Goal: Task Accomplishment & Management: Manage account settings

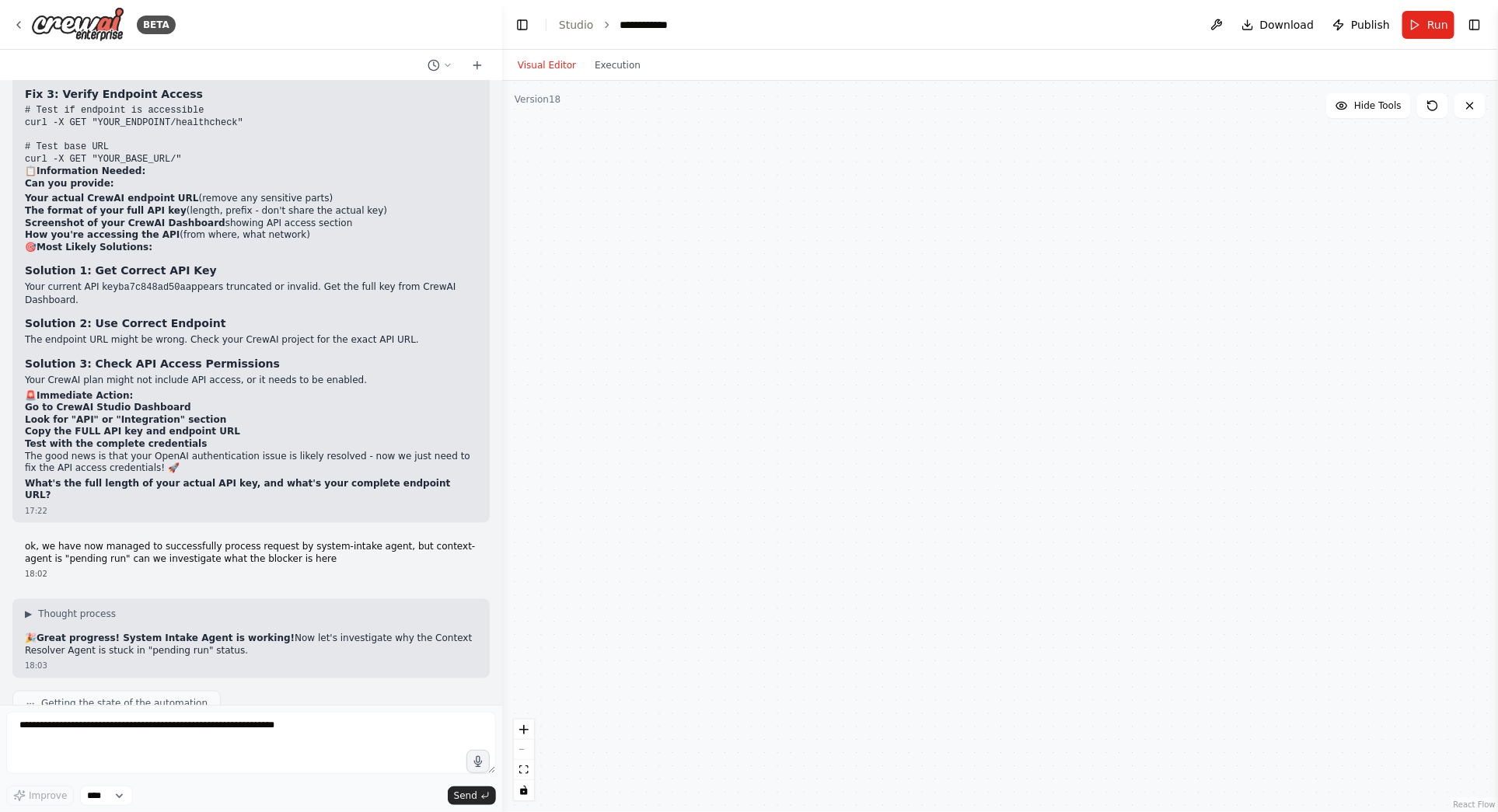
scroll to position [63970, 0]
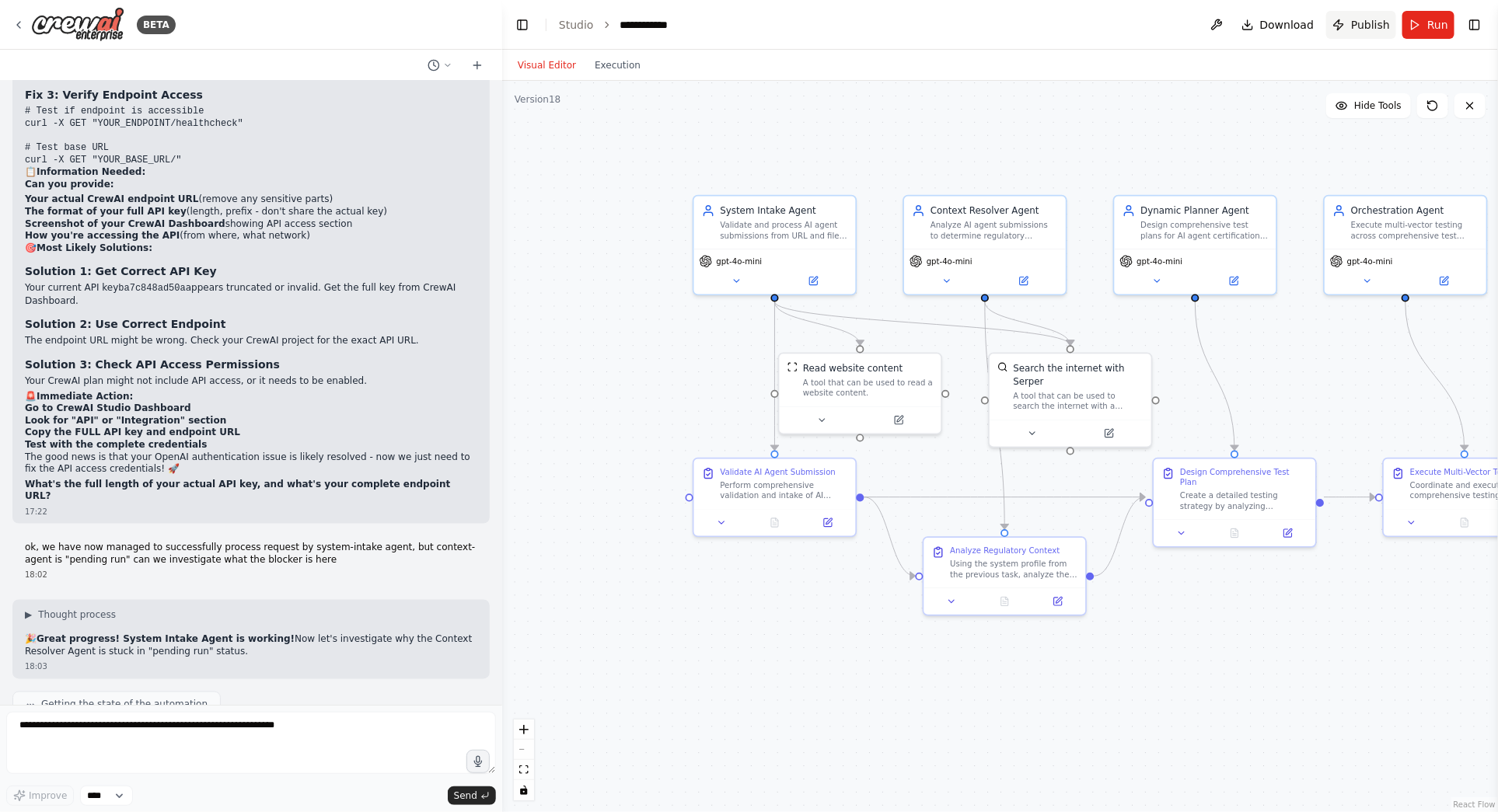
click at [1366, 26] on span "Publish" at bounding box center [1370, 25] width 39 height 16
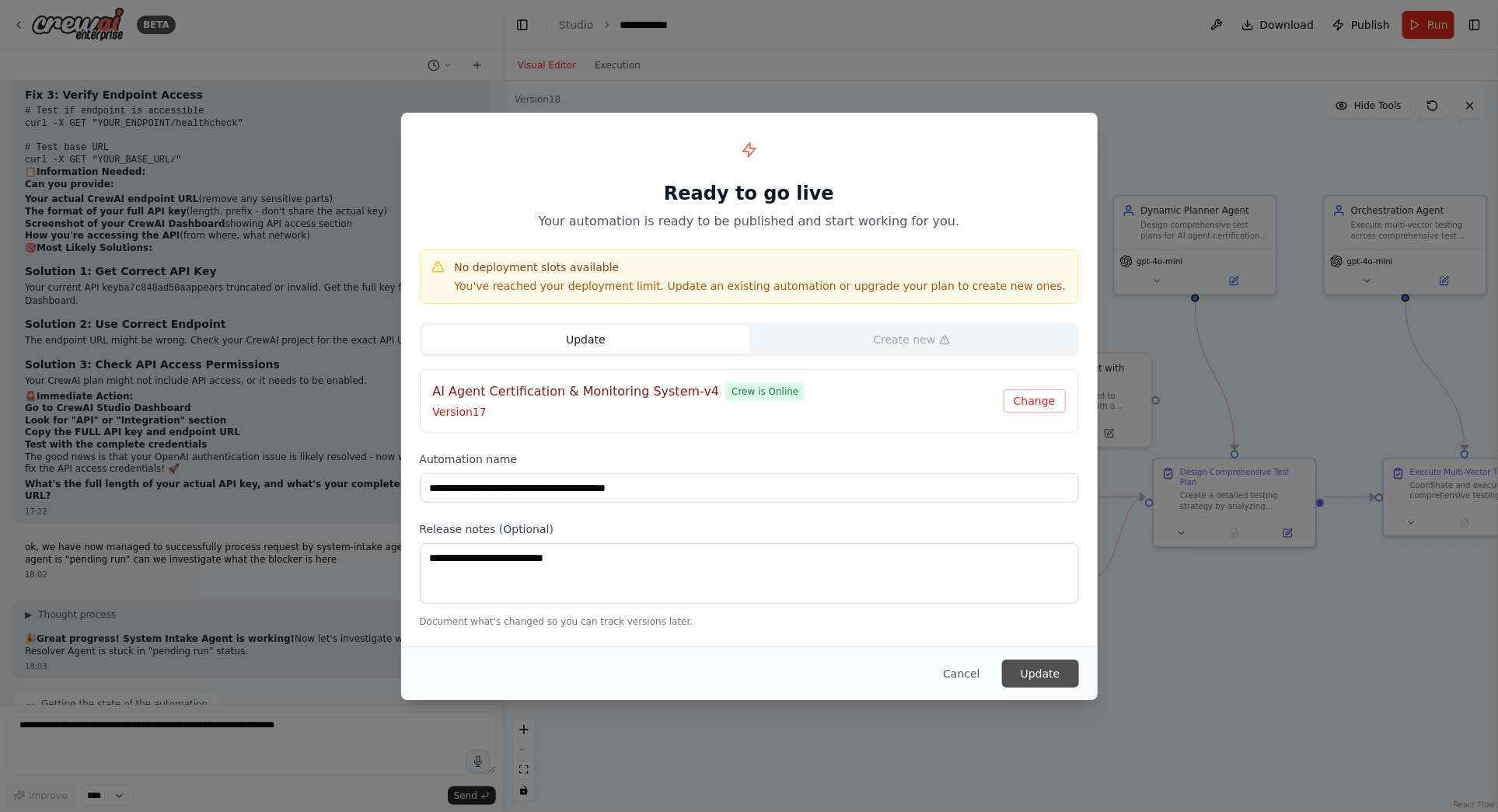
click at [1034, 671] on button "Update" at bounding box center [1040, 674] width 77 height 28
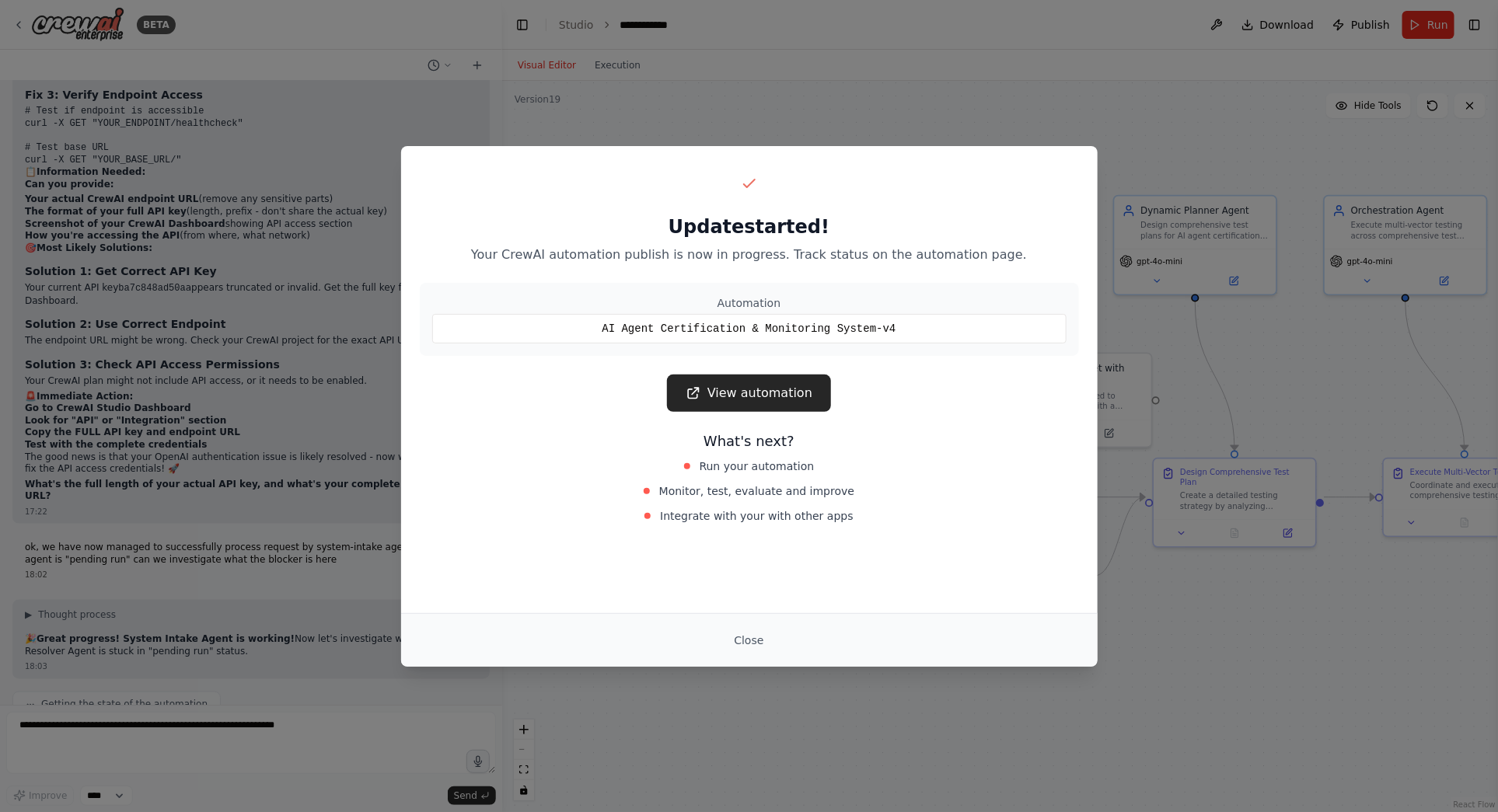
scroll to position [63971, 0]
click at [757, 642] on button "Close" at bounding box center [749, 641] width 54 height 28
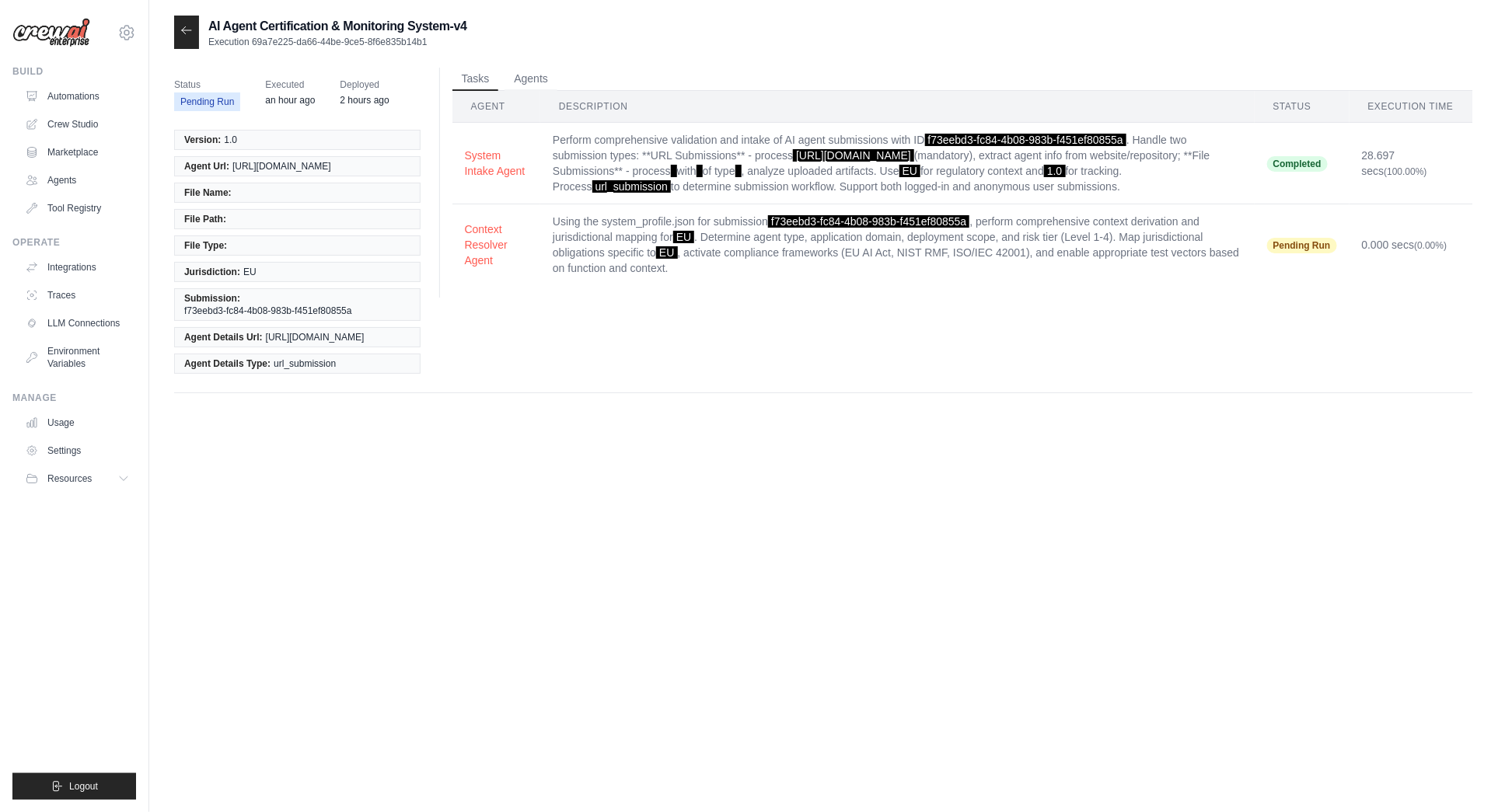
click at [185, 30] on icon at bounding box center [187, 30] width 9 height 7
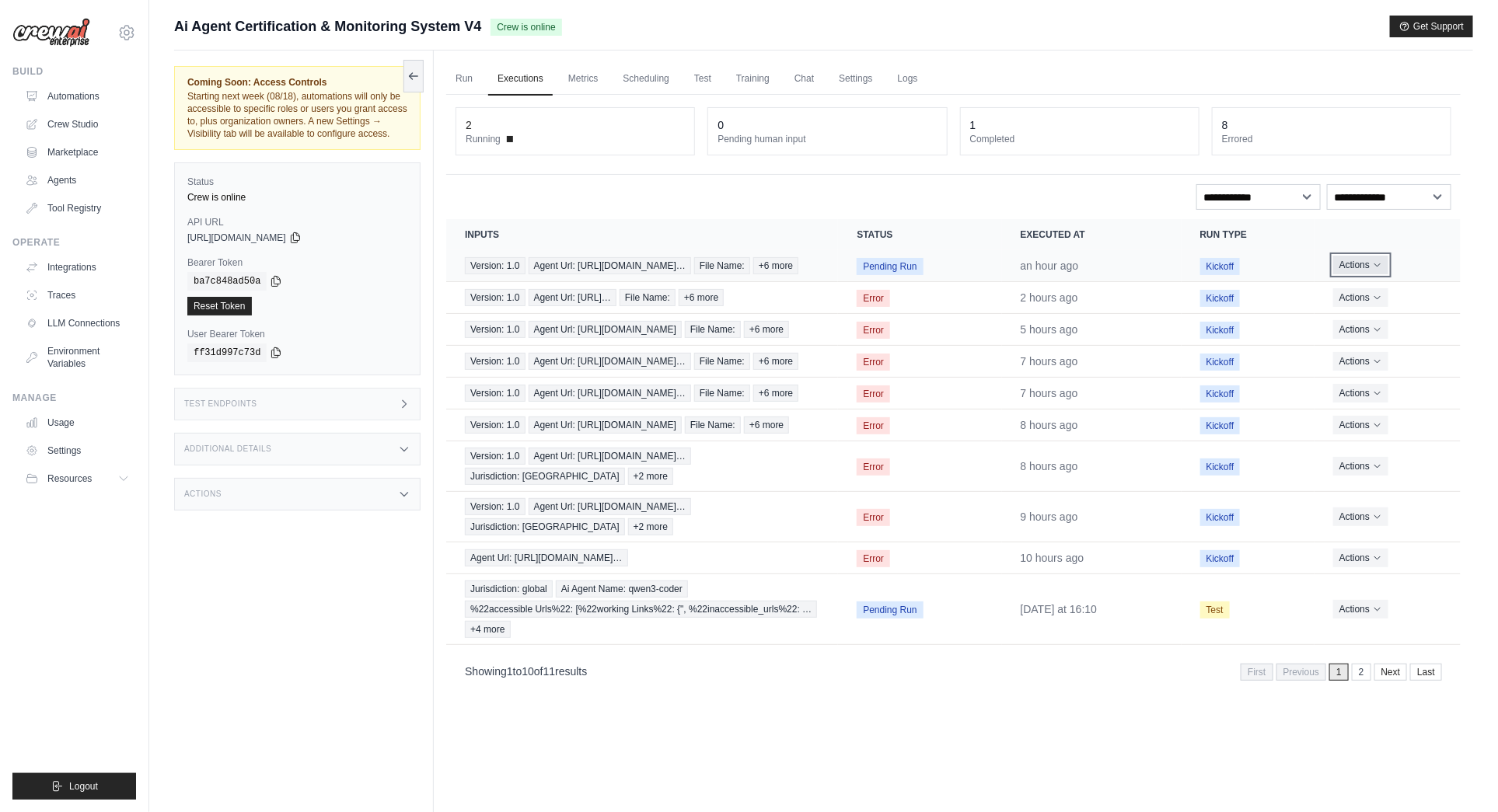
click at [1377, 270] on icon "Actions for execution" at bounding box center [1377, 265] width 9 height 9
click at [1375, 324] on button "Delete" at bounding box center [1392, 318] width 99 height 25
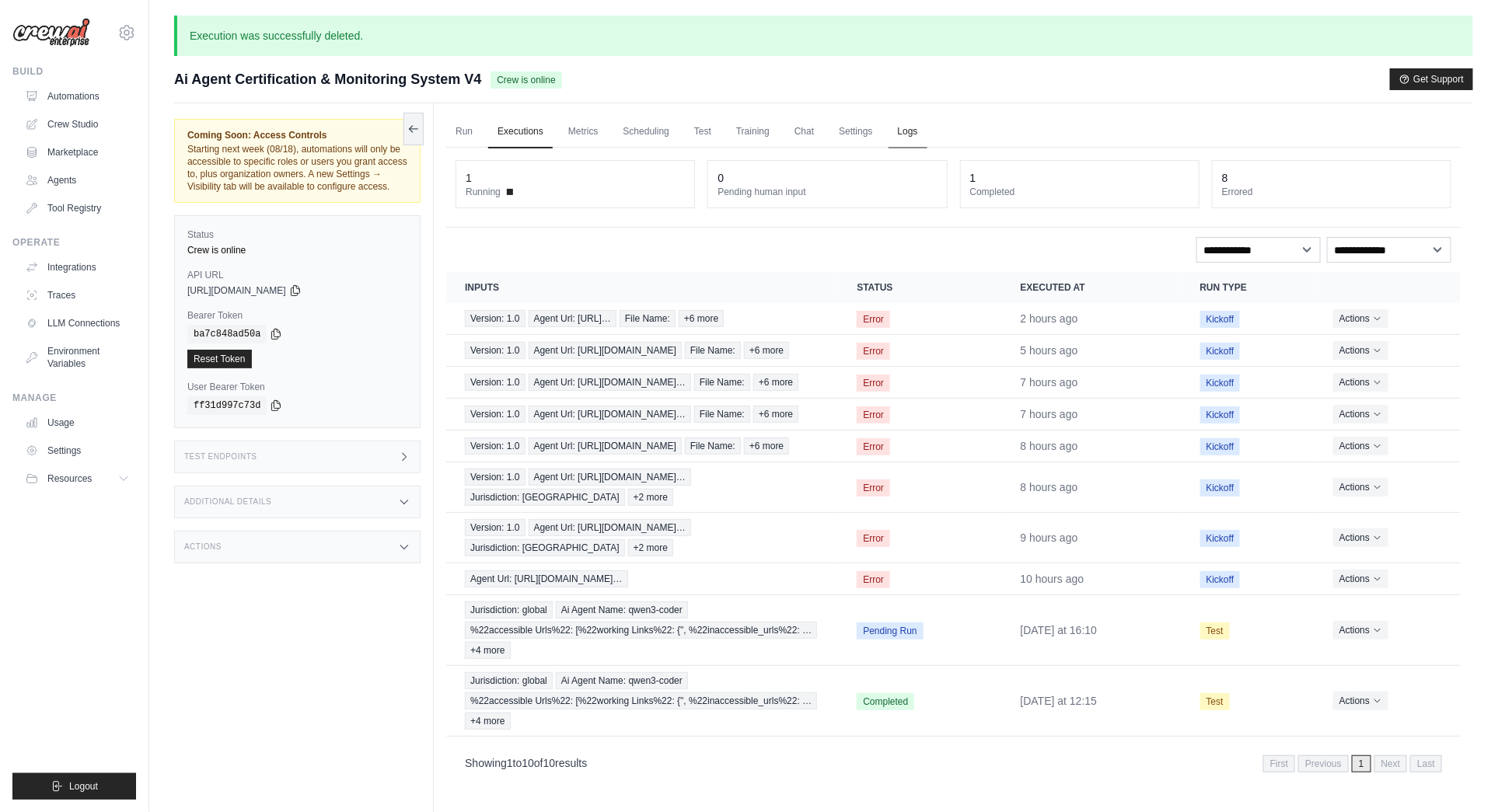
click at [909, 131] on link "Logs" at bounding box center [908, 132] width 39 height 32
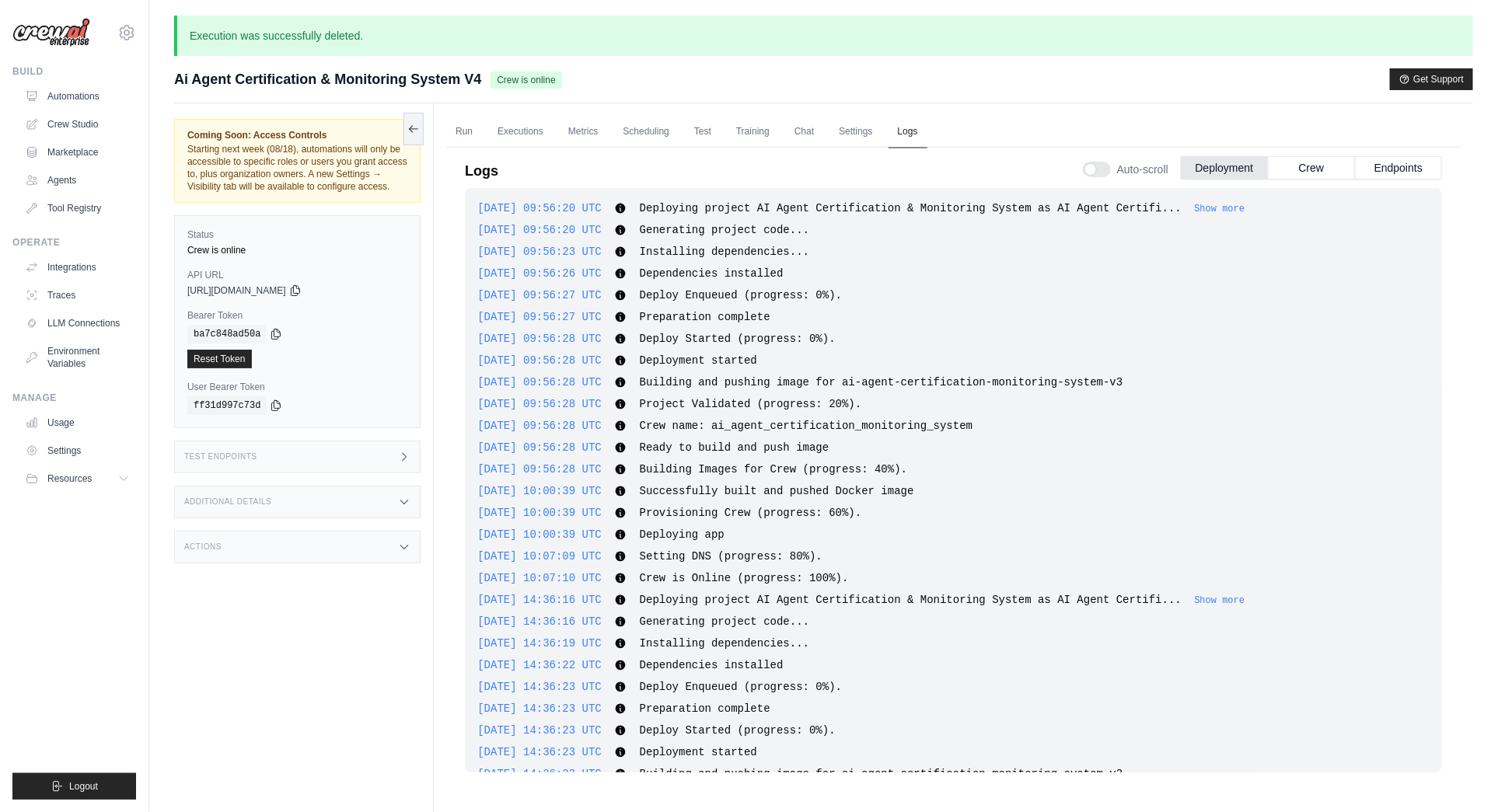
scroll to position [5990, 0]
